Goal: Go to known website: Access a specific website the user already knows

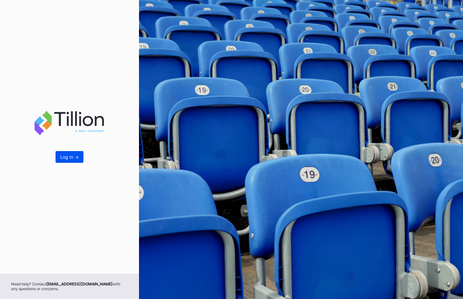
click at [76, 160] on div "Log In ->" at bounding box center [69, 156] width 18 height 5
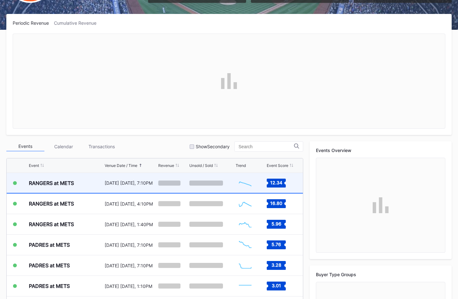
scroll to position [95, 0]
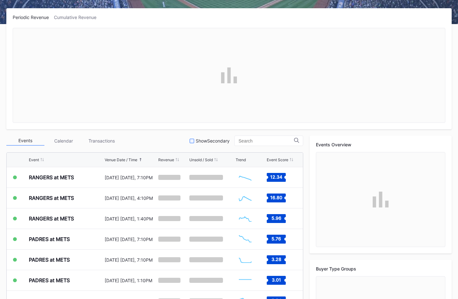
click at [192, 142] on div at bounding box center [192, 141] width 4 height 4
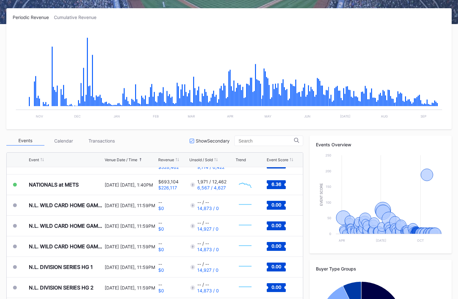
scroll to position [1621, 0]
